Goal: Check status: Check status

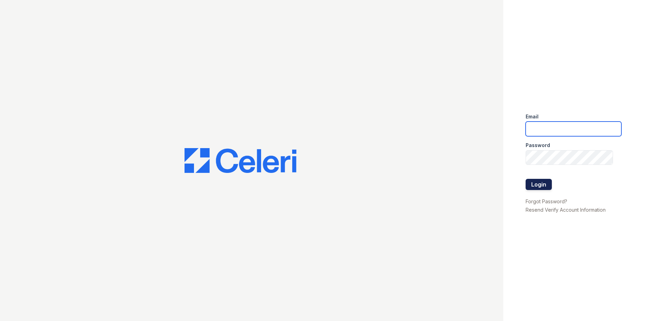
type input "[EMAIL_ADDRESS][DOMAIN_NAME]"
click at [537, 184] on button "Login" at bounding box center [538, 184] width 26 height 11
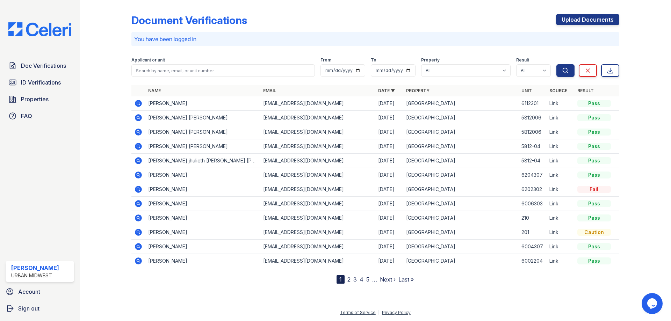
click at [138, 103] on icon at bounding box center [138, 103] width 2 height 2
click at [53, 81] on span "ID Verifications" at bounding box center [41, 82] width 40 height 8
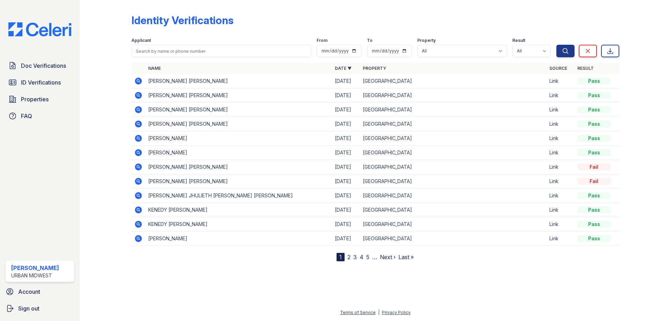
click at [140, 79] on icon at bounding box center [138, 81] width 7 height 7
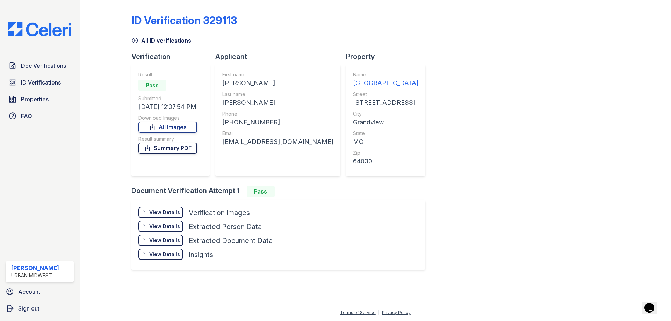
click at [185, 148] on link "Summary PDF" at bounding box center [167, 148] width 59 height 11
click at [170, 210] on div "View Details" at bounding box center [164, 212] width 31 height 7
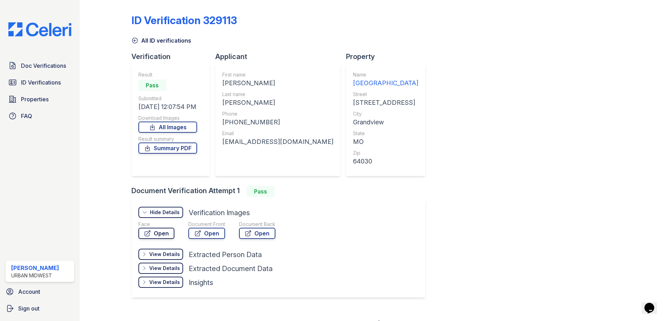
click at [162, 234] on link "Open" at bounding box center [156, 233] width 36 height 11
